Goal: Task Accomplishment & Management: Manage account settings

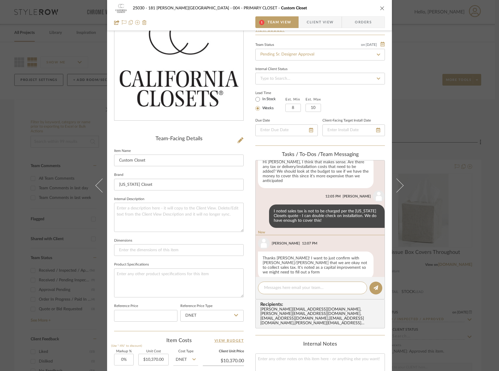
scroll to position [81, 0]
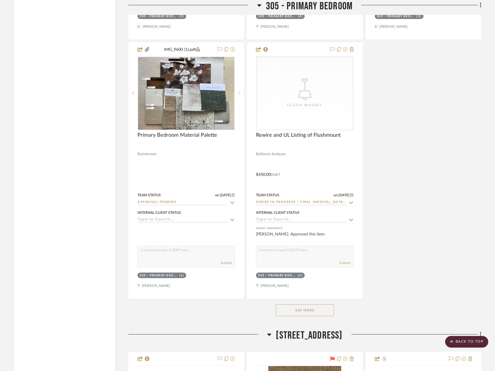
scroll to position [12242, 0]
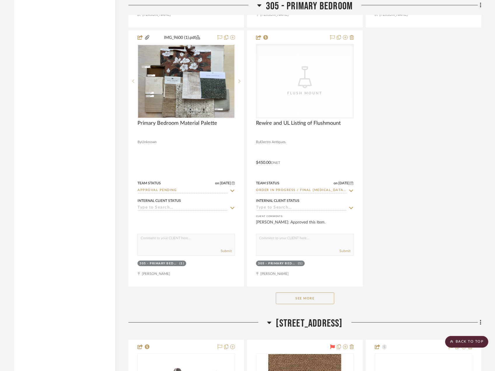
click at [308, 298] on button "See More" at bounding box center [305, 298] width 58 height 12
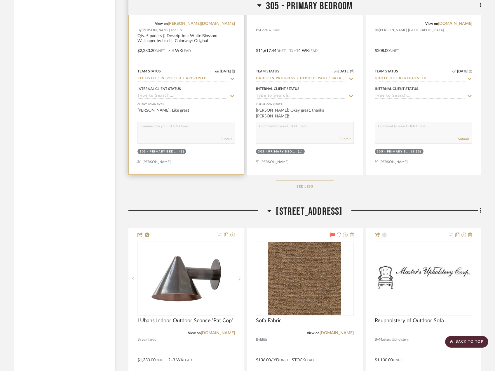
scroll to position [13293, 0]
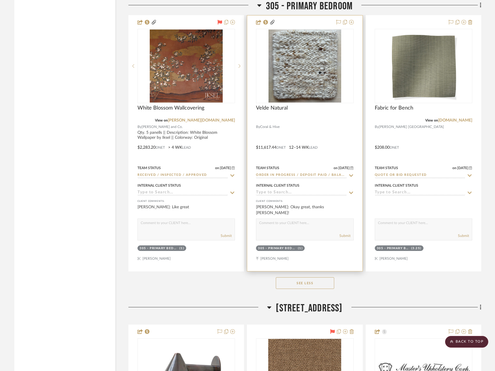
click at [333, 126] on div at bounding box center [304, 142] width 115 height 255
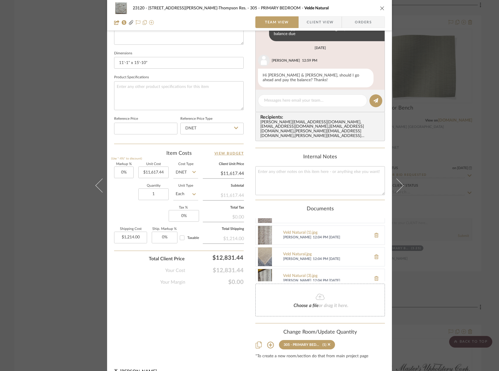
scroll to position [151, 0]
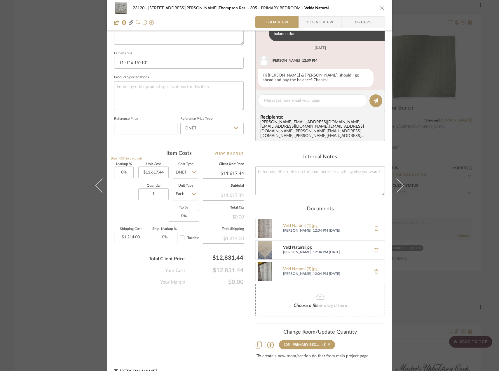
click at [302, 245] on div "Veld Natural.jpg" at bounding box center [325, 247] width 85 height 5
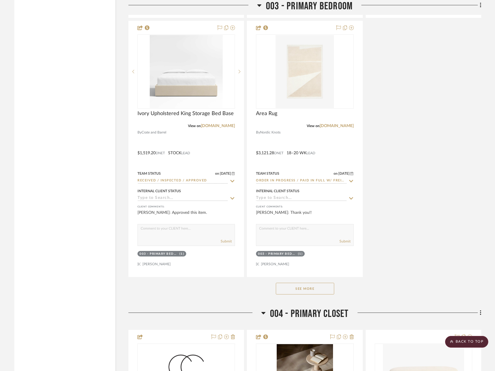
scroll to position [2628, 0]
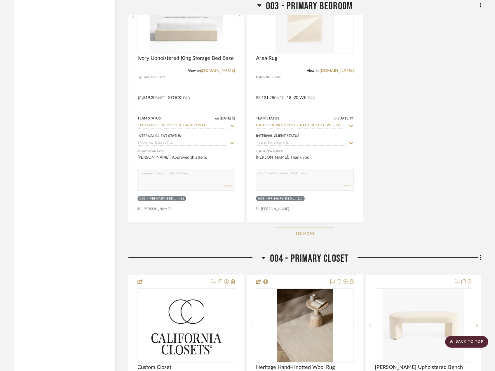
click at [314, 239] on button "See More" at bounding box center [305, 233] width 58 height 12
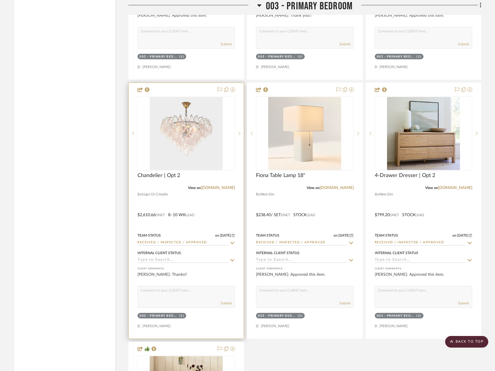
scroll to position [2774, 0]
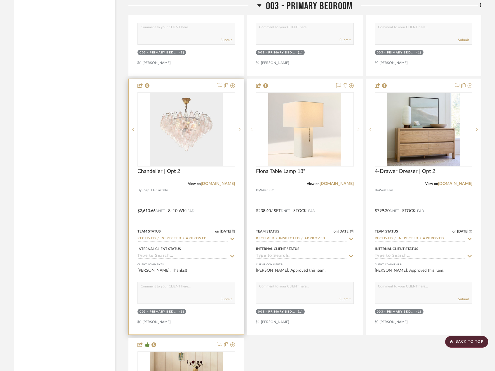
click at [196, 218] on div at bounding box center [186, 206] width 115 height 255
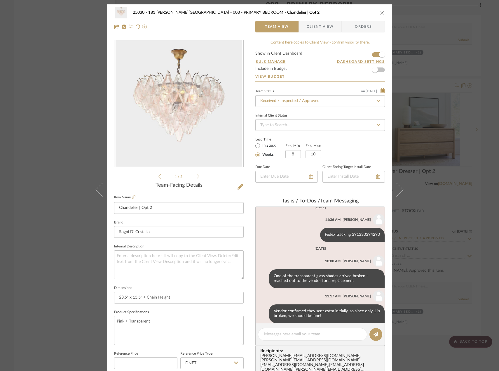
scroll to position [625, 0]
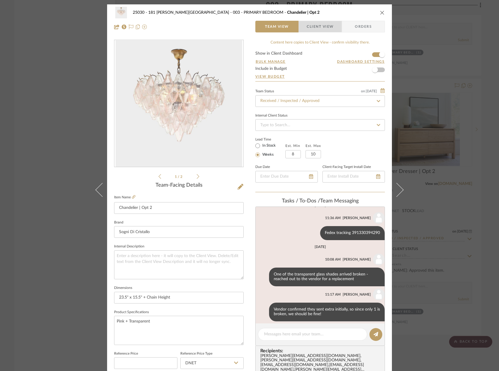
click at [307, 24] on span "Client View" at bounding box center [320, 27] width 27 height 12
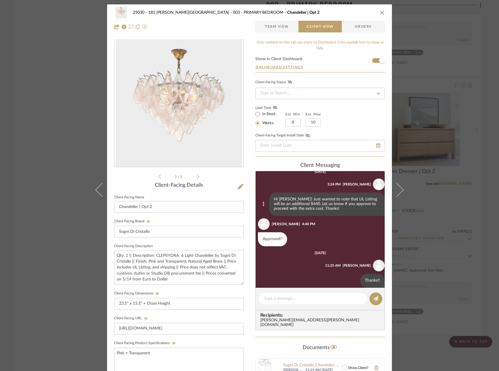
scroll to position [55, 0]
